Goal: Task Accomplishment & Management: Use online tool/utility

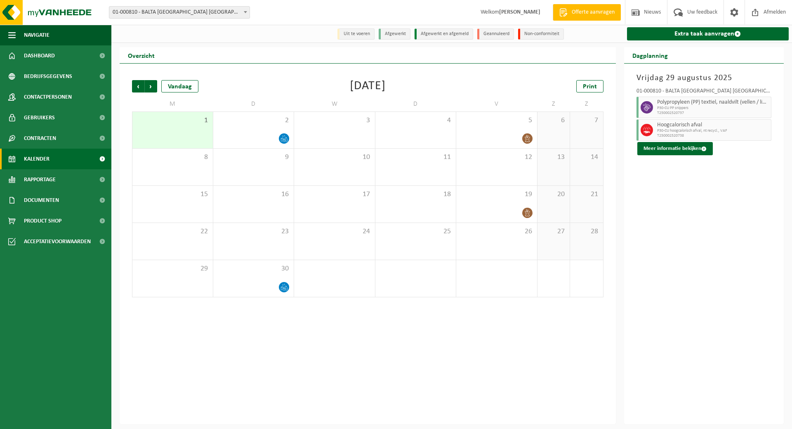
click at [54, 160] on link "Kalender" at bounding box center [55, 159] width 111 height 21
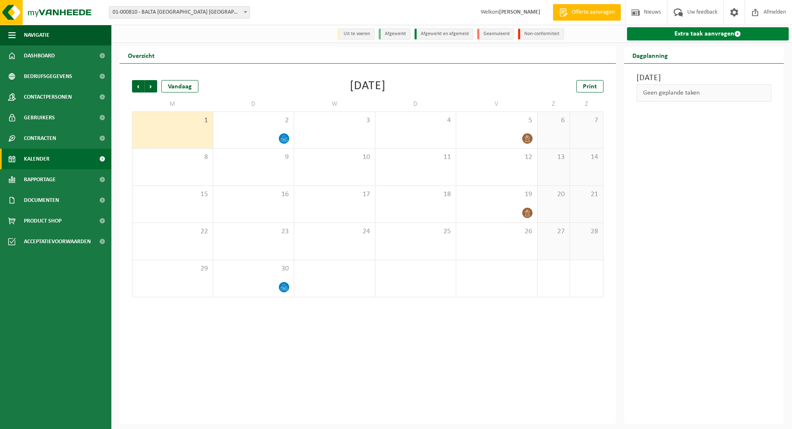
click at [717, 35] on link "Extra taak aanvragen" at bounding box center [708, 33] width 162 height 13
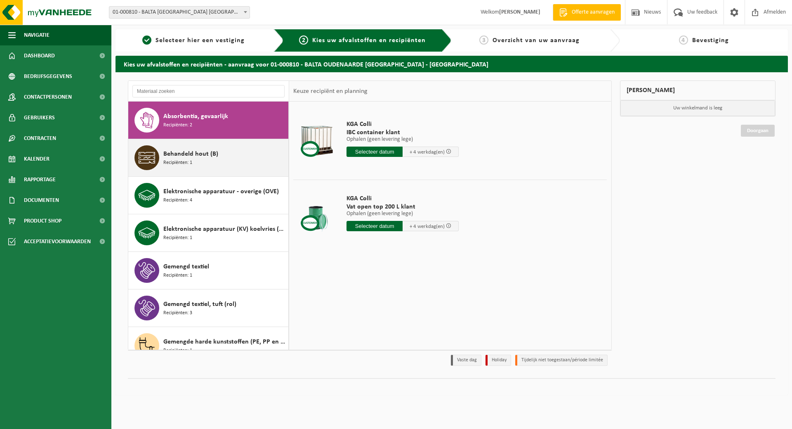
click at [189, 151] on span "Behandeld hout (B)" at bounding box center [190, 154] width 55 height 10
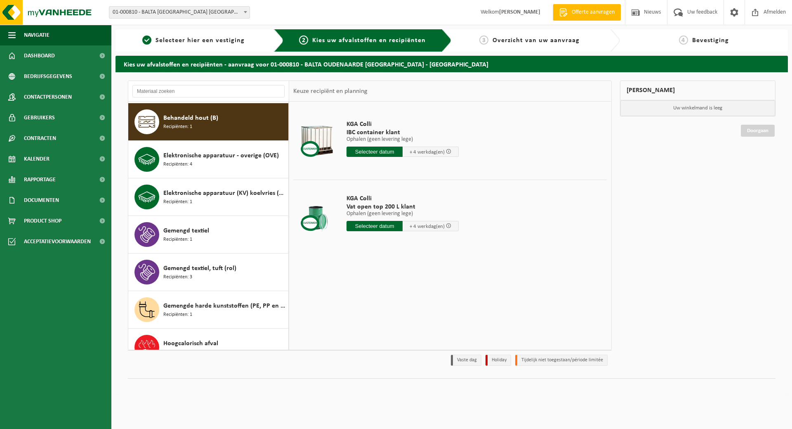
scroll to position [38, 0]
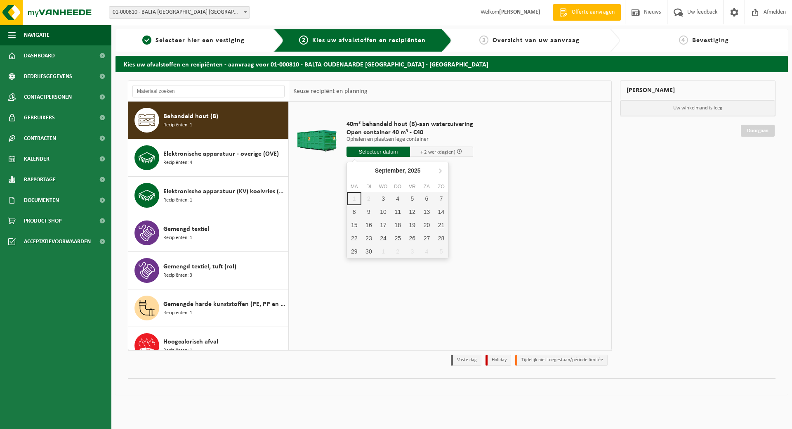
click at [391, 150] on input "text" at bounding box center [379, 151] width 64 height 10
click at [382, 195] on div "3" at bounding box center [383, 198] width 14 height 13
type input "Van 2025-09-03"
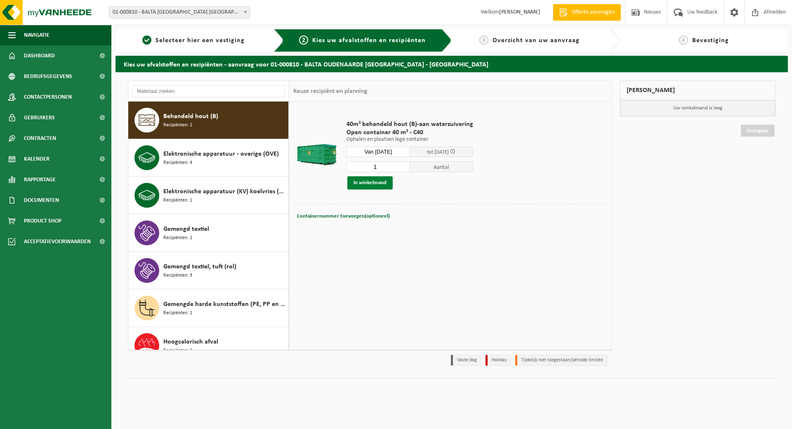
click at [380, 183] on button "In winkelmand" at bounding box center [369, 182] width 45 height 13
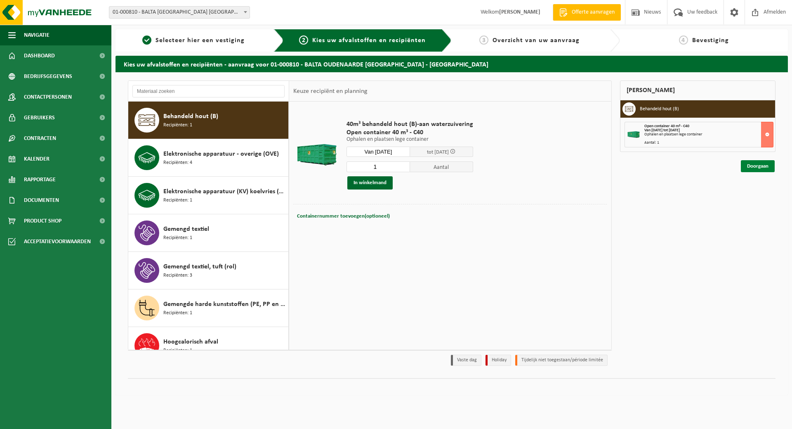
click at [750, 164] on link "Doorgaan" at bounding box center [758, 166] width 34 height 12
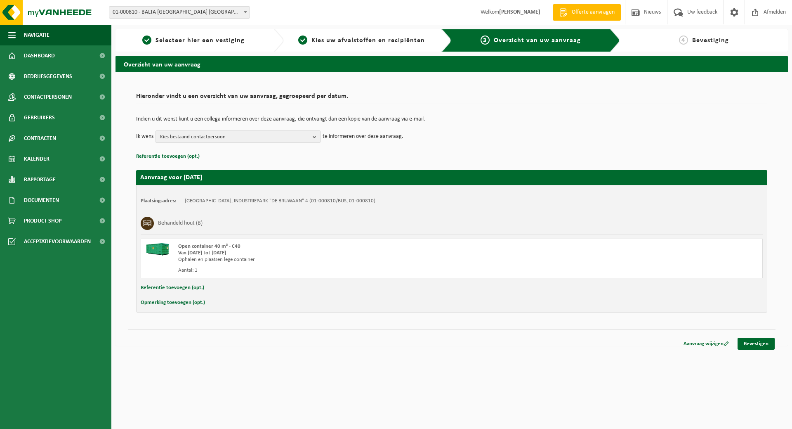
click at [314, 134] on b "button" at bounding box center [316, 137] width 7 height 12
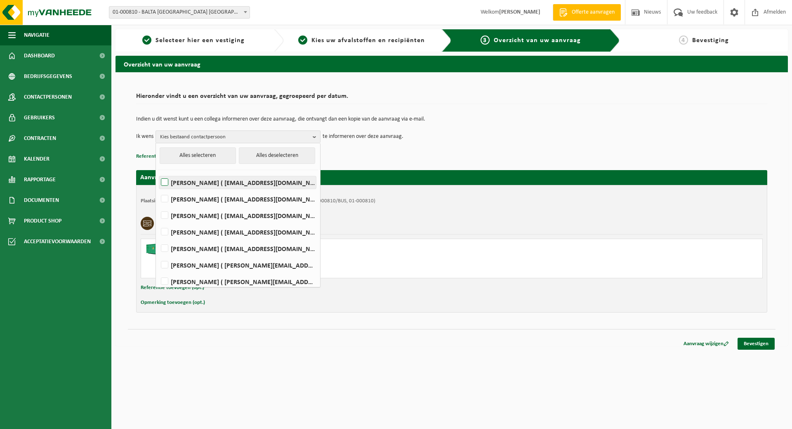
click at [264, 183] on label "Dary Cnockaert ( dary.cnockaert@baltagroup.com )" at bounding box center [237, 182] width 157 height 12
click at [158, 172] on input "Dary Cnockaert ( dary.cnockaert@baltagroup.com )" at bounding box center [158, 172] width 0 height 0
checkbox input "true"
click at [258, 209] on li "MARGA DUJARDIN ( marga.dujardin@baltagroup.com )" at bounding box center [238, 213] width 160 height 17
click at [255, 231] on label "Jasmien Pieters ( jasmien.pieters@baltagroup.com )" at bounding box center [237, 232] width 157 height 12
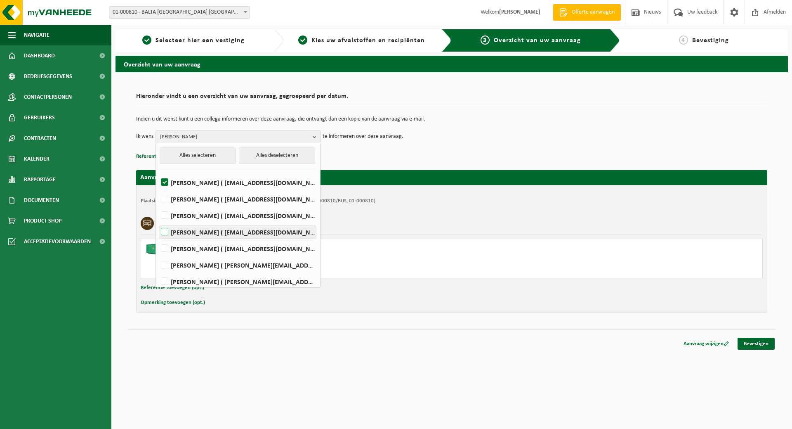
click at [158, 222] on input "Jasmien Pieters ( jasmien.pieters@baltagroup.com )" at bounding box center [158, 221] width 0 height 0
checkbox input "true"
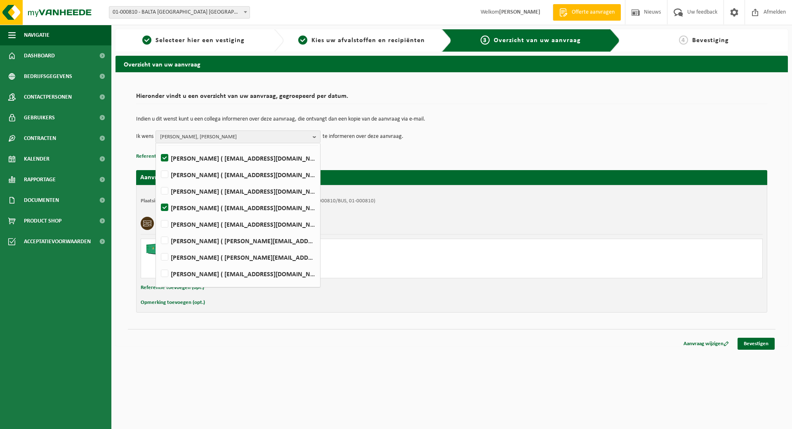
scroll to position [38, 0]
click at [260, 245] on label "Jonas Vandefonteyne ( jonas.vandefonteyne@captiqs.com )" at bounding box center [237, 244] width 157 height 12
click at [158, 234] on input "Jonas Vandefonteyne ( jonas.vandefonteyne@captiqs.com )" at bounding box center [158, 233] width 0 height 0
checkbox input "true"
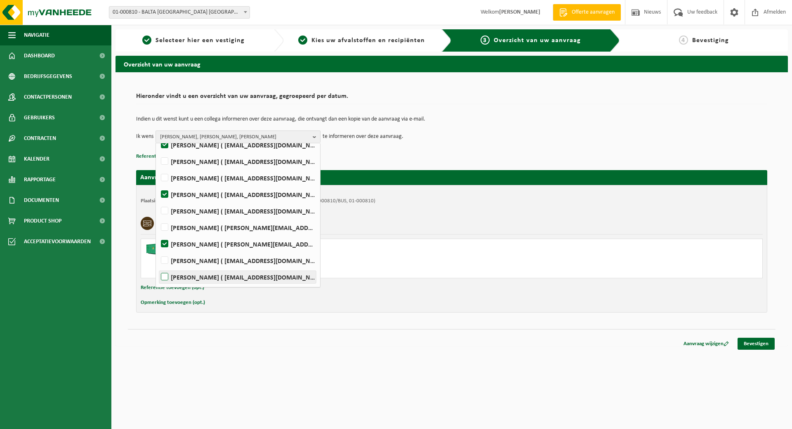
click at [265, 278] on label "Koen Windels ( koen.windels@baltagroup.com )" at bounding box center [237, 277] width 157 height 12
click at [158, 267] on input "Koen Windels ( koen.windels@baltagroup.com )" at bounding box center [158, 266] width 0 height 0
checkbox input "true"
click at [746, 339] on link "Bevestigen" at bounding box center [756, 343] width 37 height 12
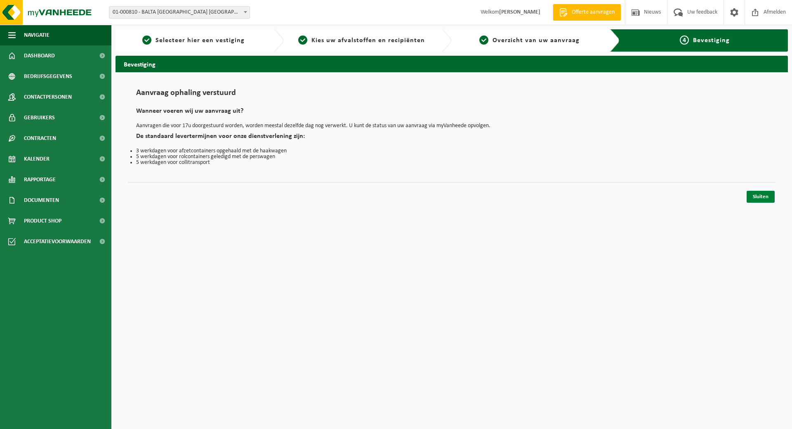
click at [758, 196] on link "Sluiten" at bounding box center [761, 197] width 28 height 12
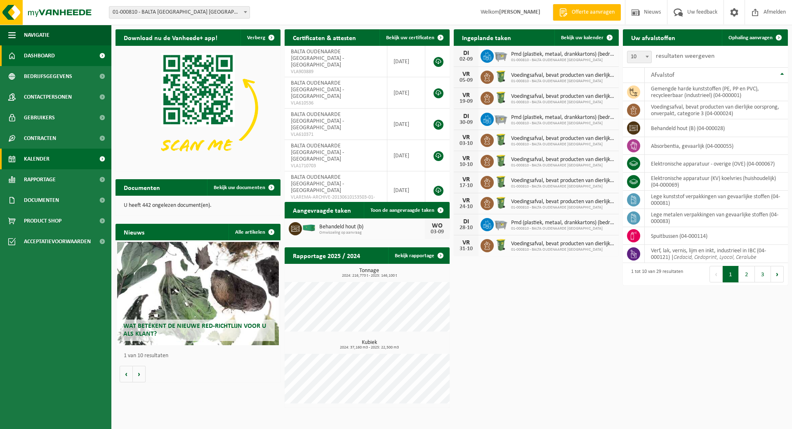
click at [38, 158] on span "Kalender" at bounding box center [37, 159] width 26 height 21
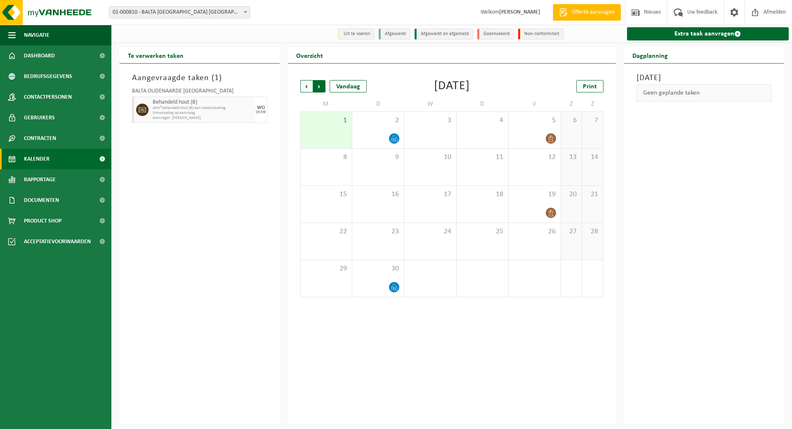
click at [305, 86] on span "Vorige" at bounding box center [306, 86] width 12 height 12
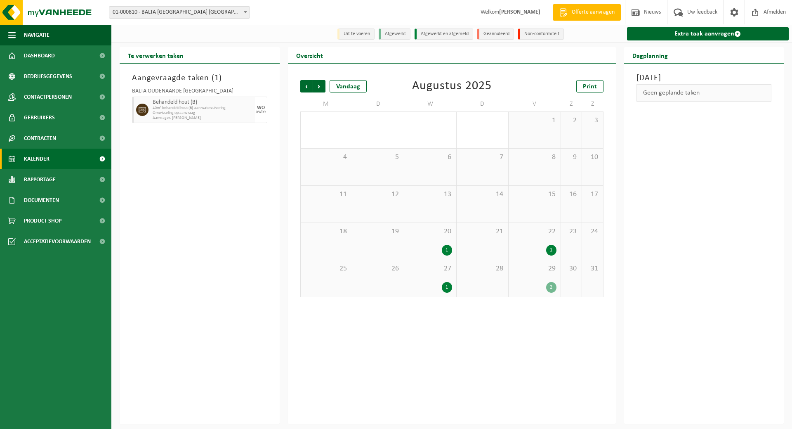
click at [542, 268] on span "29" at bounding box center [534, 268] width 43 height 9
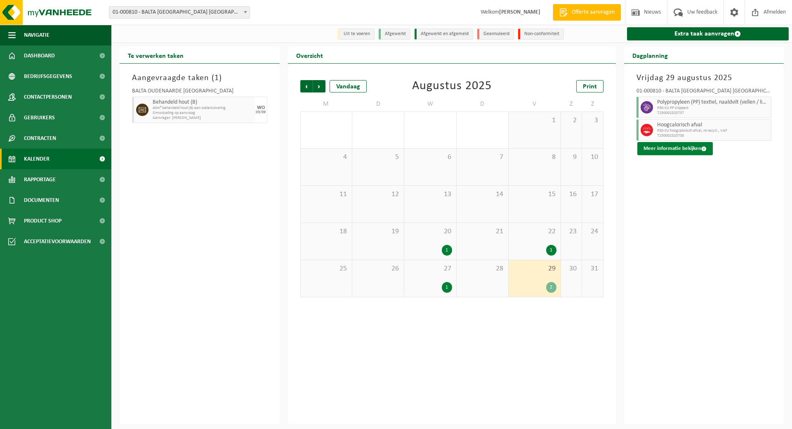
click at [658, 146] on button "Meer informatie bekijken" at bounding box center [675, 148] width 76 height 13
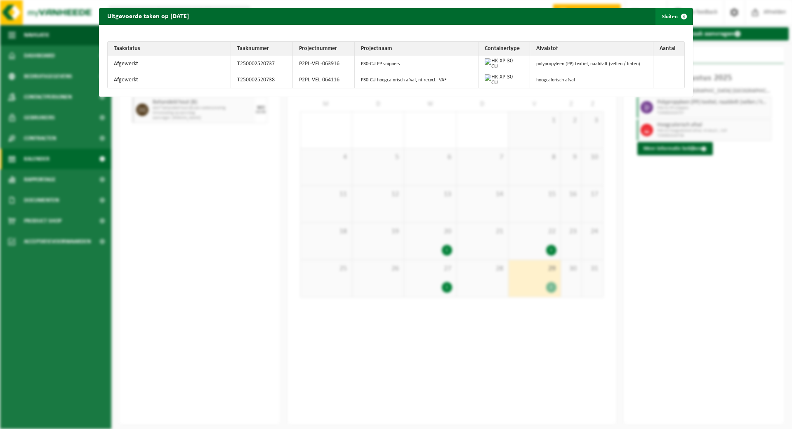
click at [666, 15] on button "Sluiten" at bounding box center [674, 16] width 37 height 17
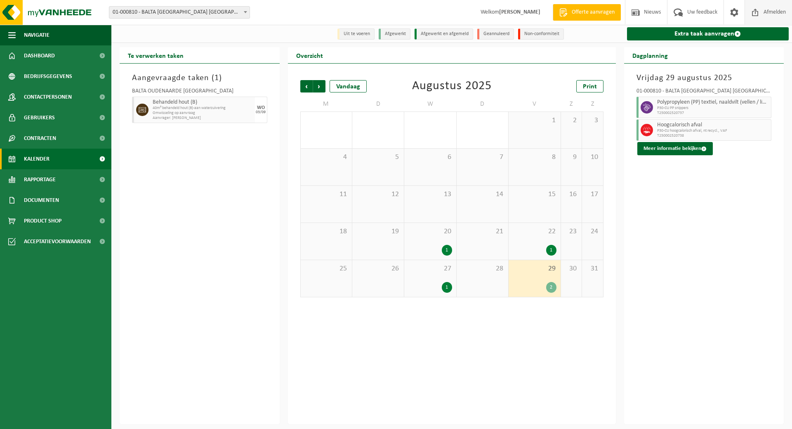
click at [773, 13] on span "Afmelden" at bounding box center [775, 12] width 26 height 24
